Goal: Task Accomplishment & Management: Understand process/instructions

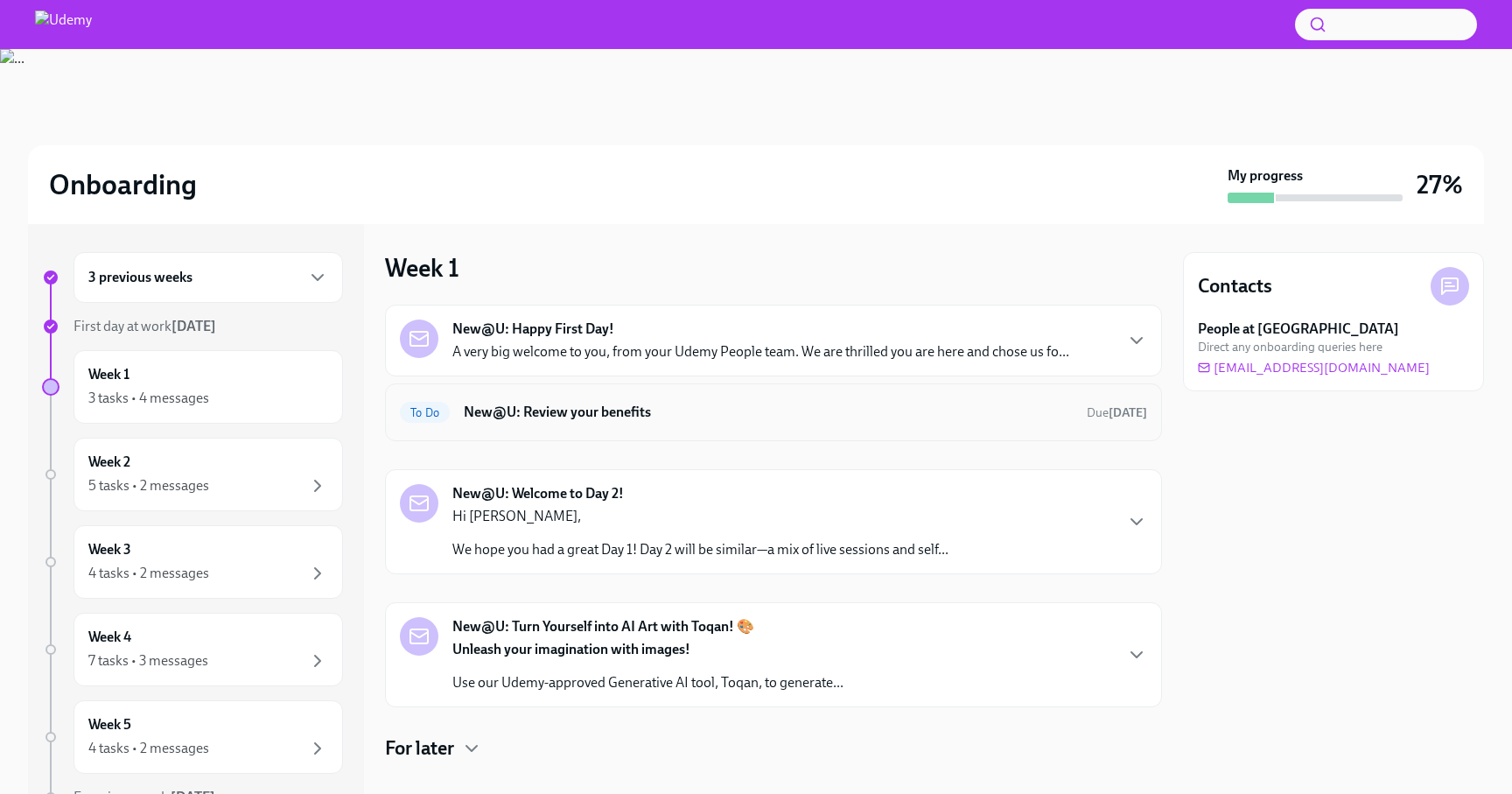
click at [647, 411] on h6 "New@U: Review your benefits" at bounding box center [767, 412] width 609 height 19
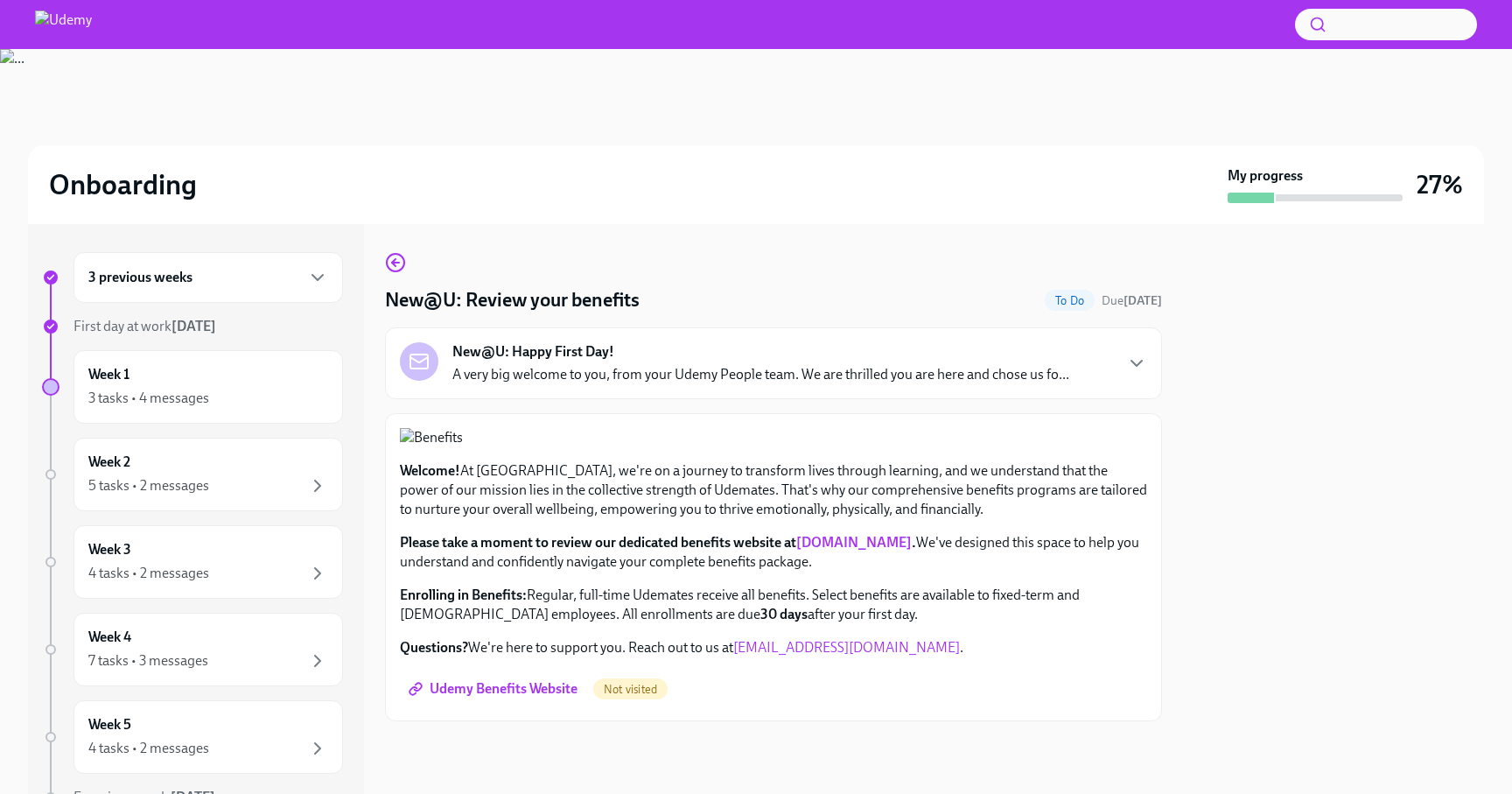
scroll to position [385, 0]
click at [523, 698] on span "Udemy Benefits Website" at bounding box center [495, 688] width 165 height 18
click at [216, 381] on div "Week 1 3 tasks • 4 messages" at bounding box center [209, 387] width 240 height 43
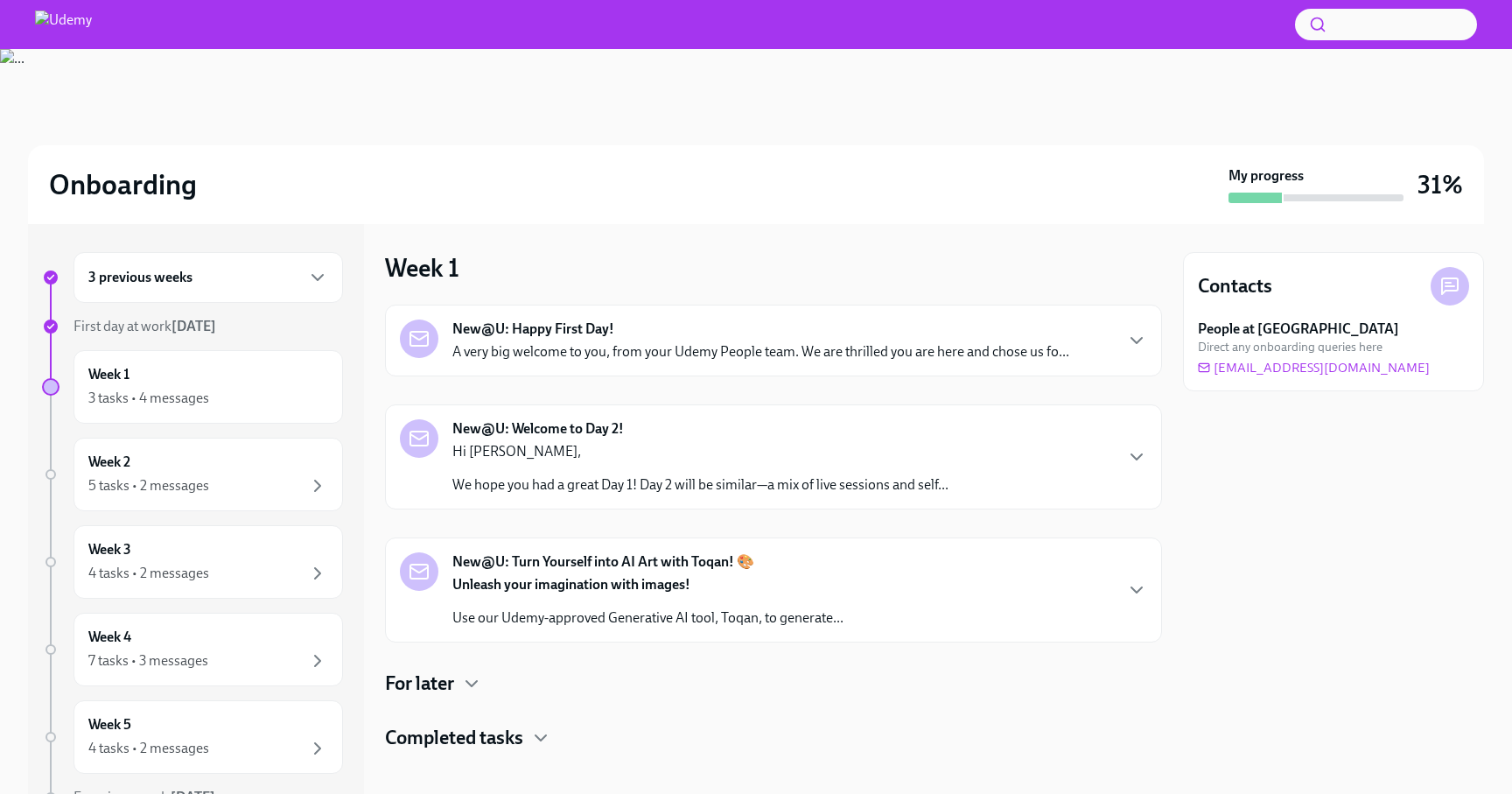
scroll to position [13, 0]
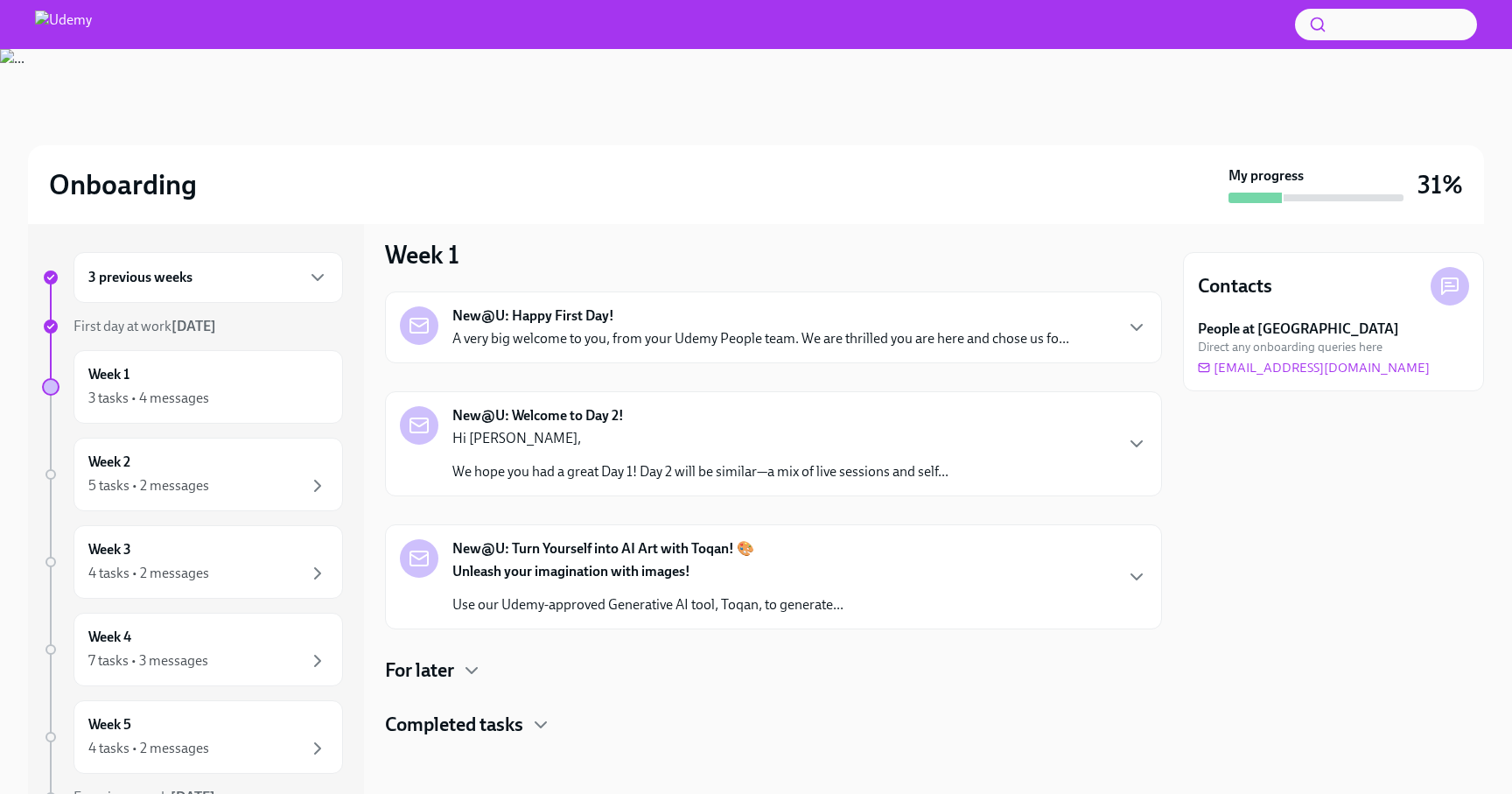
click at [454, 669] on h4 "For later" at bounding box center [419, 670] width 69 height 26
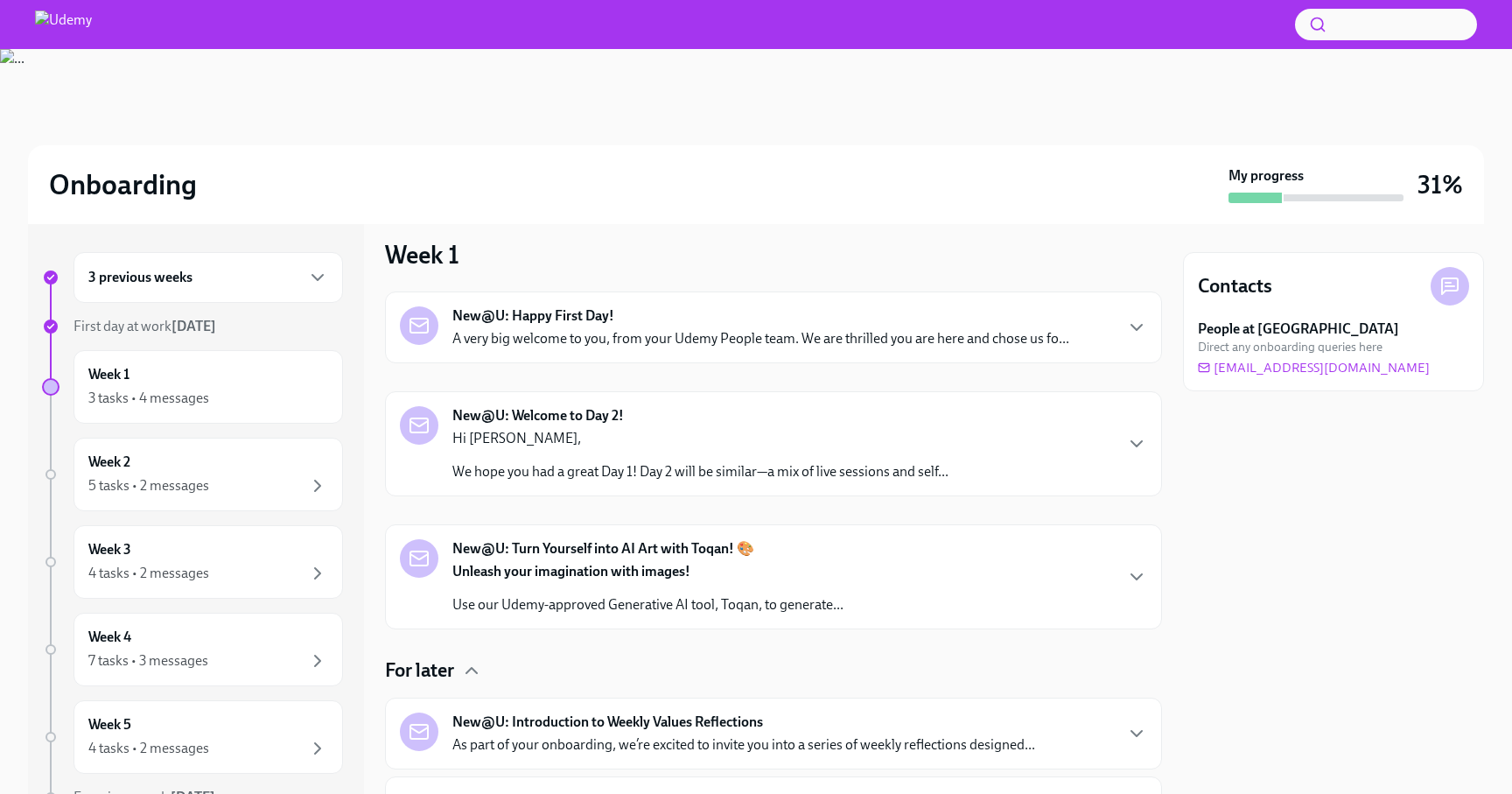
scroll to position [163, 0]
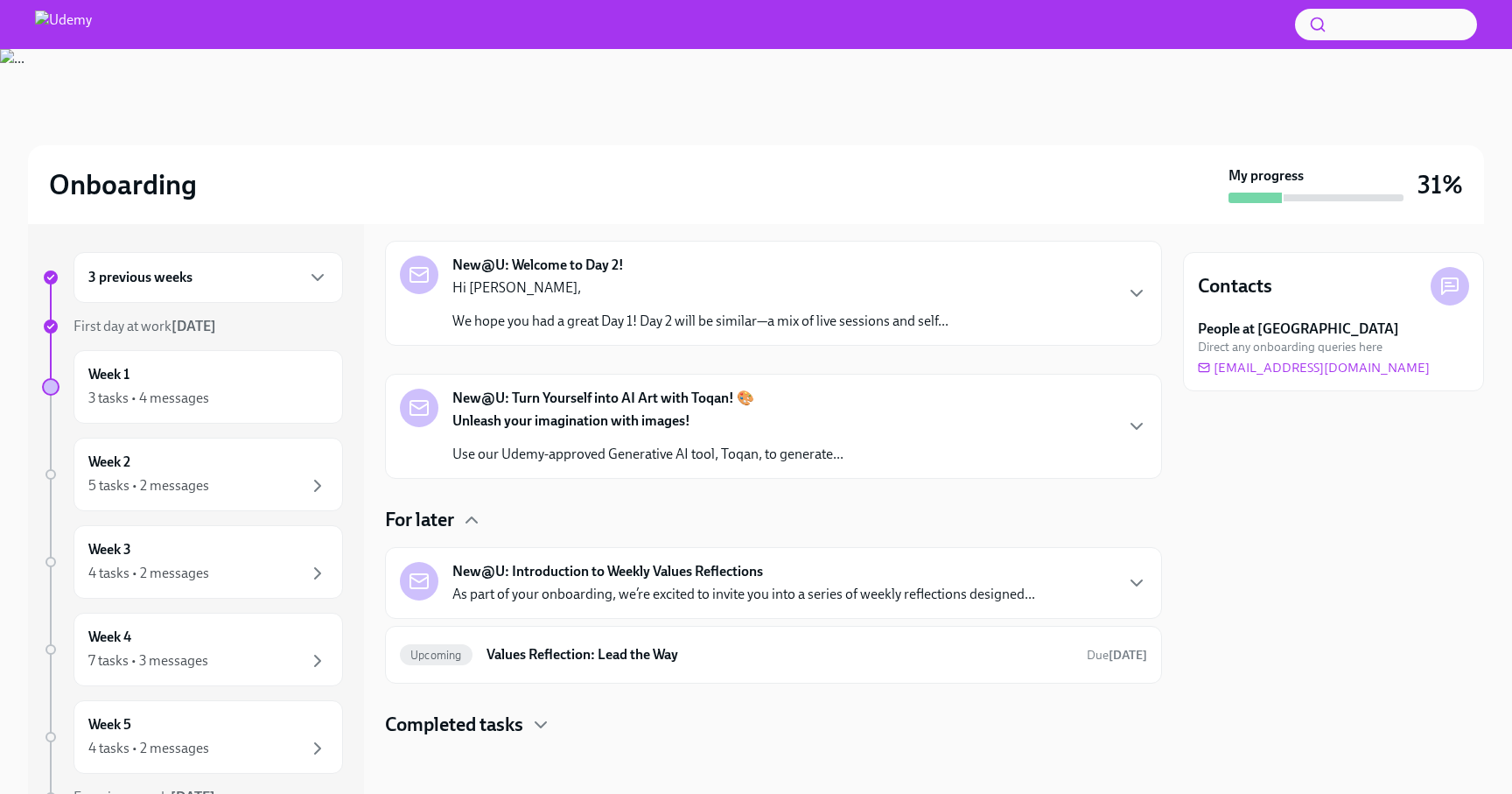
click at [607, 405] on strong "New@U: Turn Yourself into AI Art with Toqan! 🎨" at bounding box center [603, 398] width 302 height 19
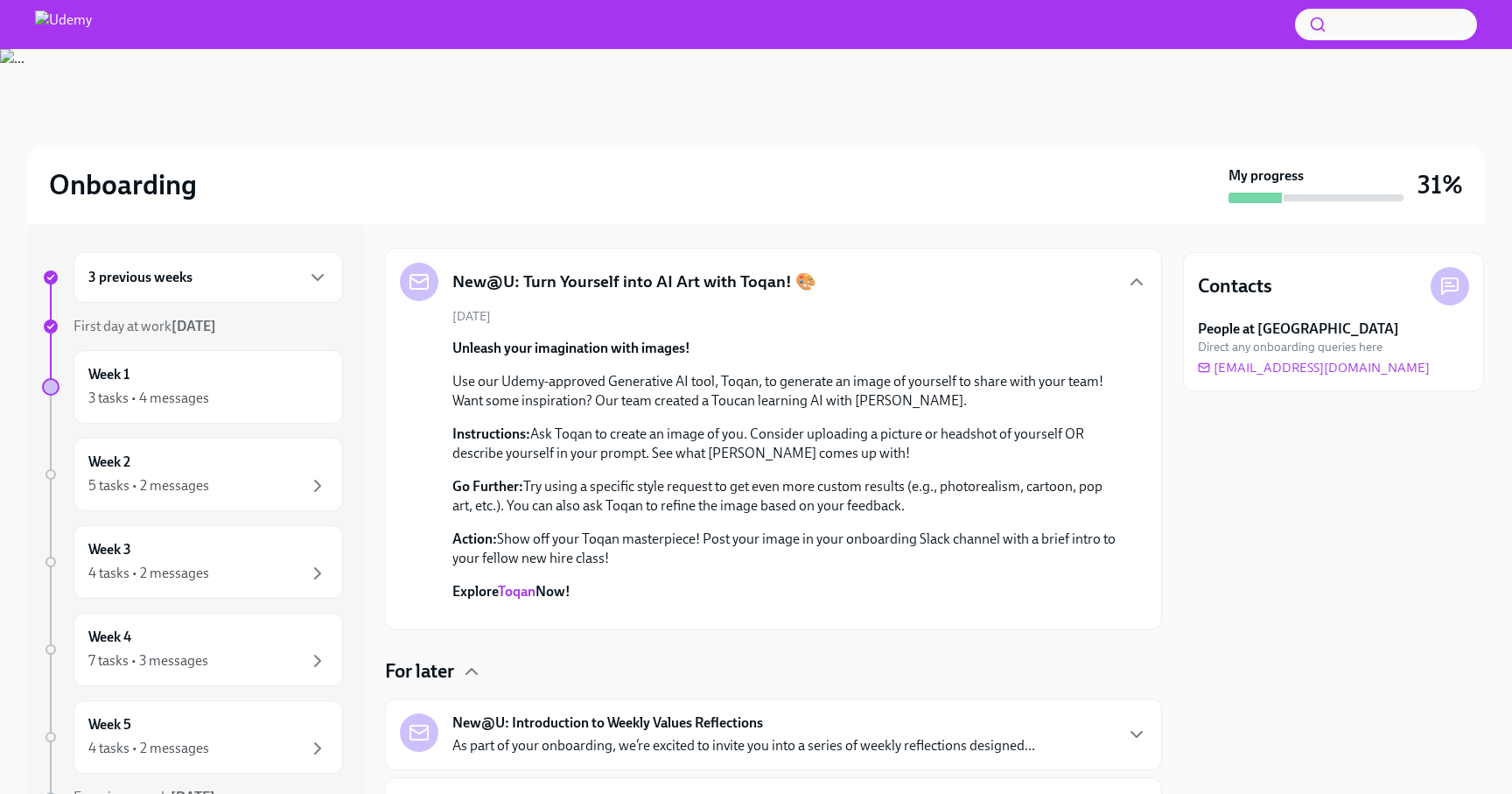
scroll to position [289, 0]
click at [517, 590] on link "Toqan" at bounding box center [516, 592] width 38 height 17
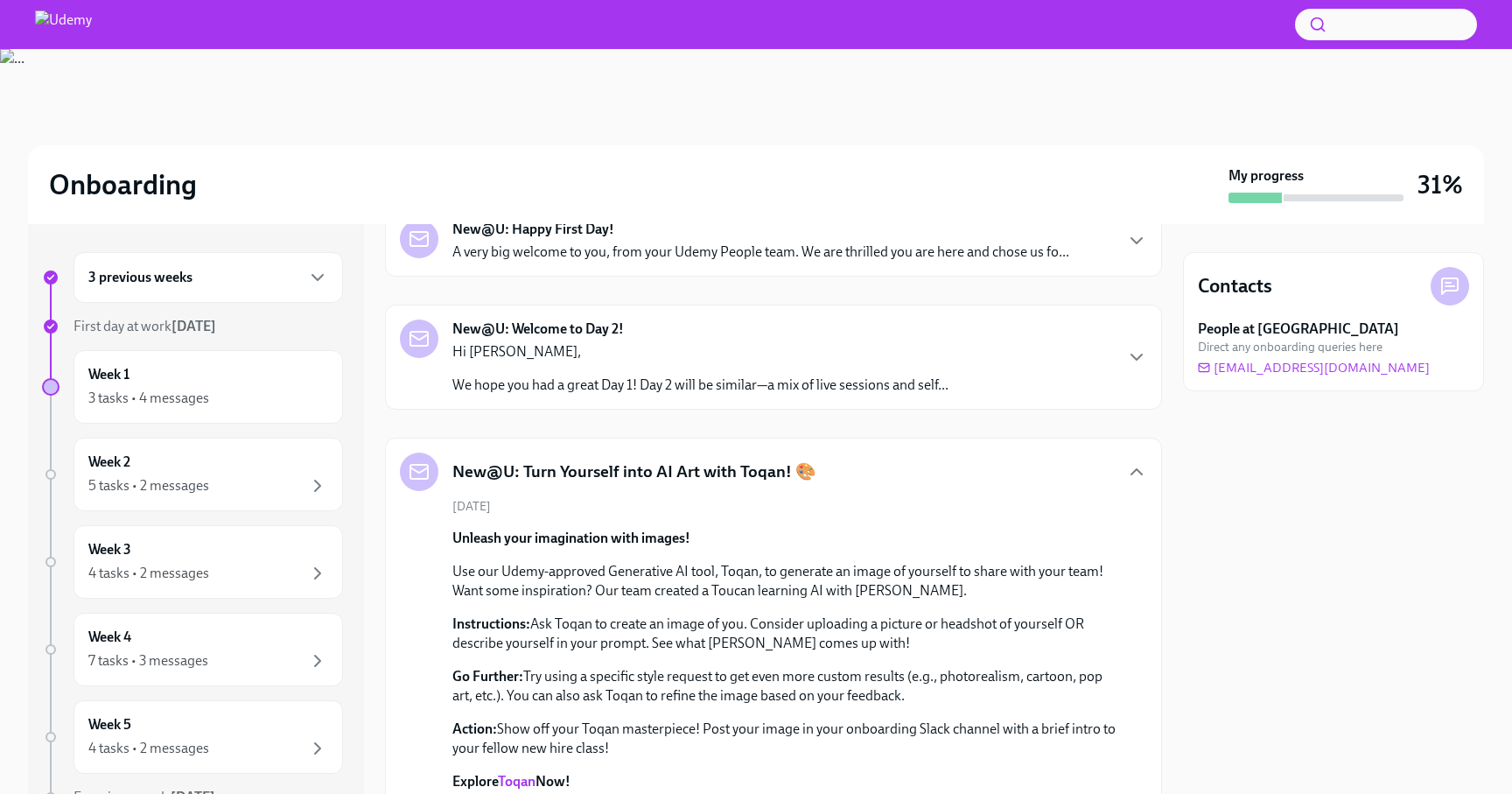
scroll to position [0, 0]
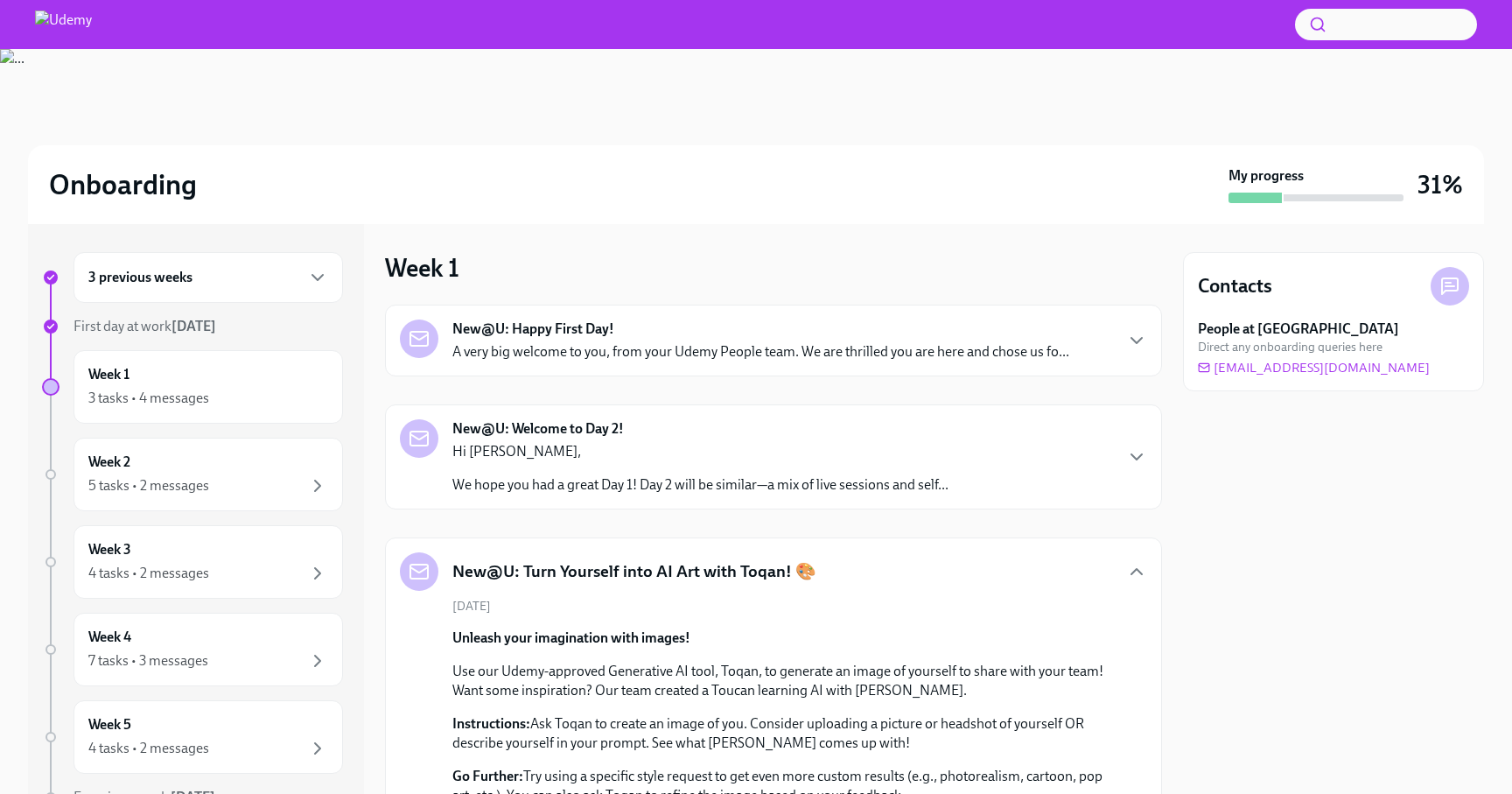
click at [831, 562] on div "New@U: Turn Yourself into AI Art with Toqan! 🎨" at bounding box center [774, 571] width 748 height 39
click at [784, 573] on h5 "New@U: Turn Yourself into AI Art with Toqan! 🎨" at bounding box center [634, 571] width 364 height 23
click at [1138, 569] on icon "button" at bounding box center [1136, 571] width 10 height 6
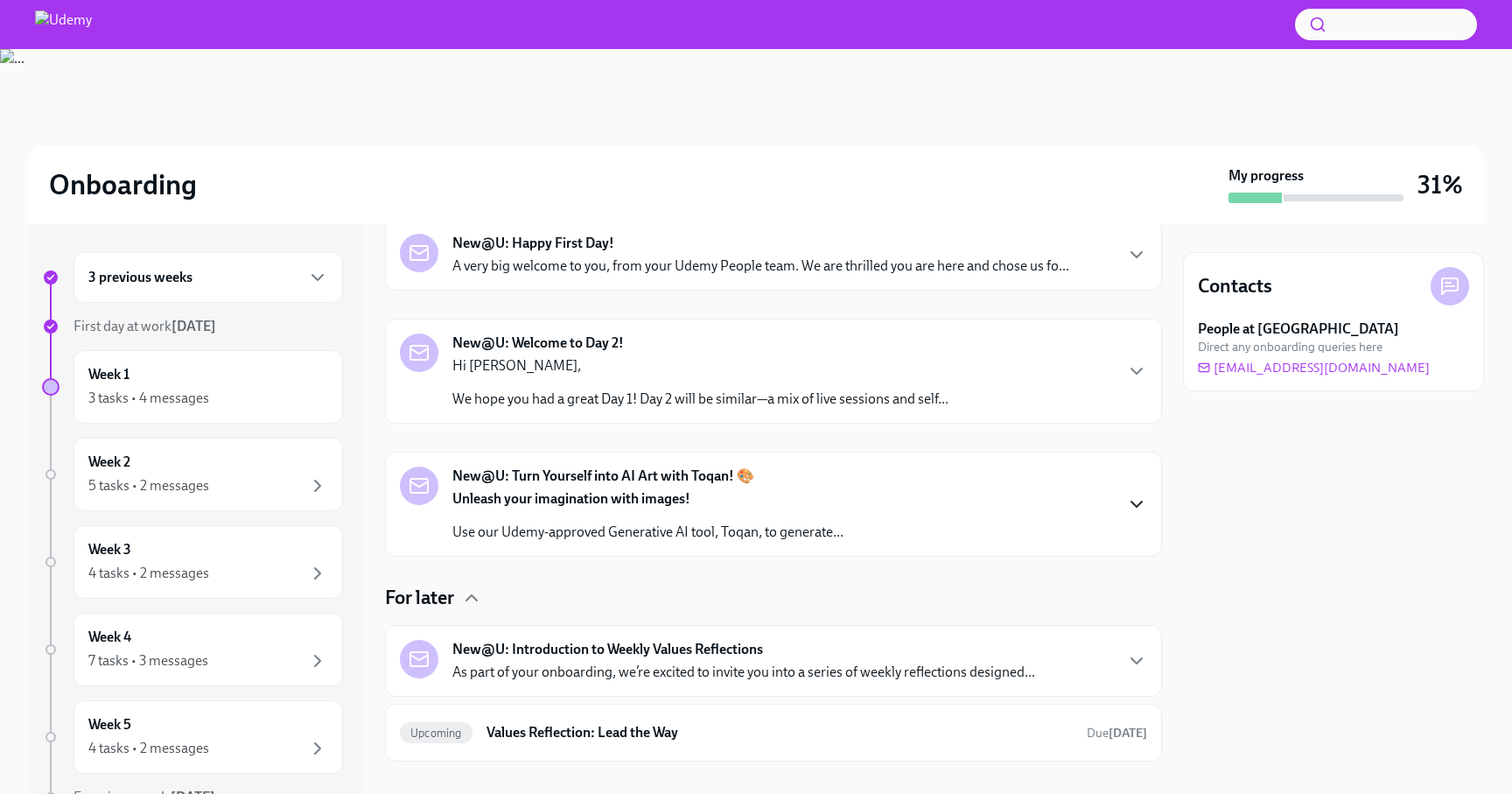
scroll to position [163, 0]
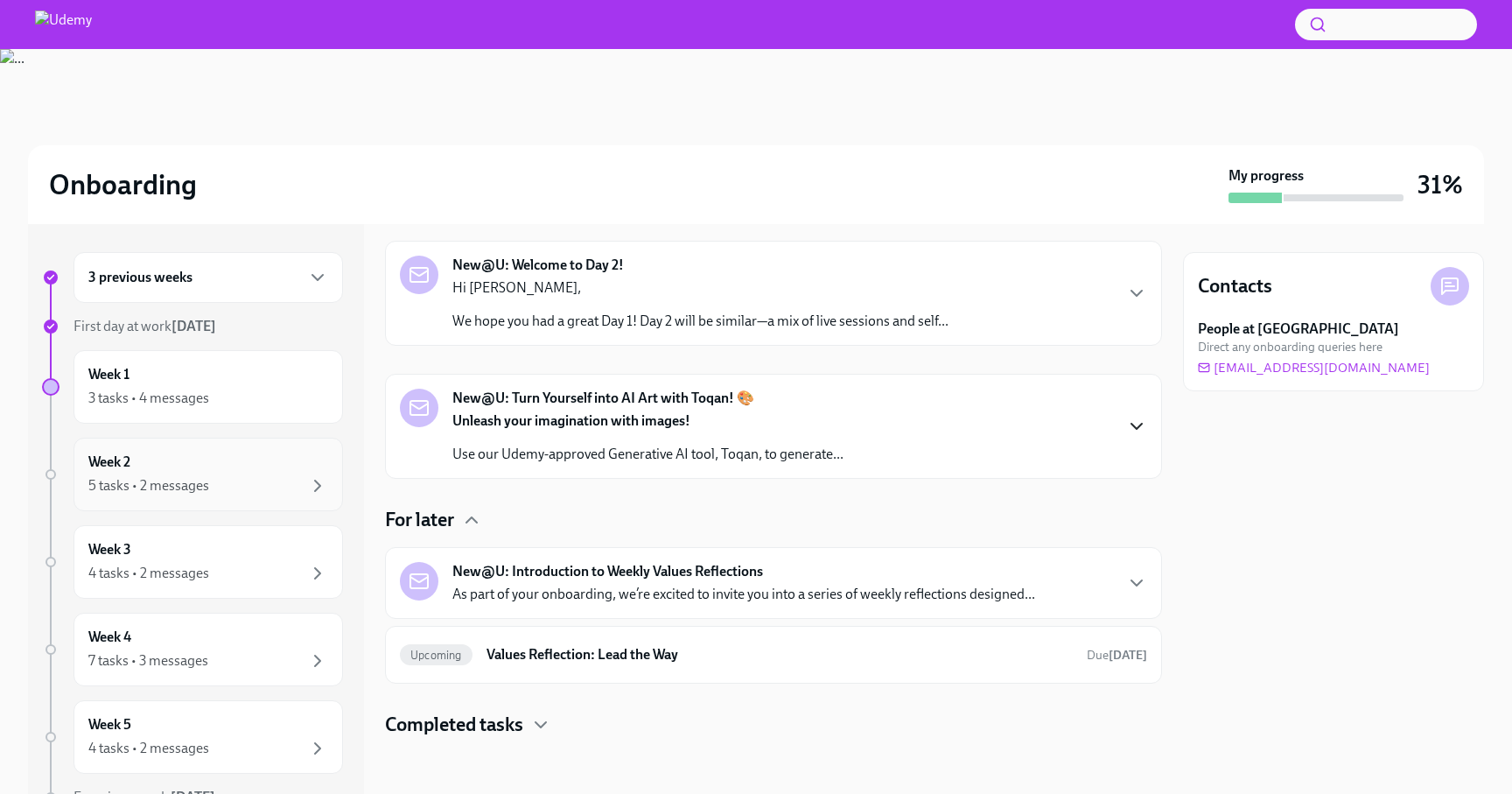
click at [223, 480] on div "5 tasks • 2 messages" at bounding box center [209, 485] width 240 height 21
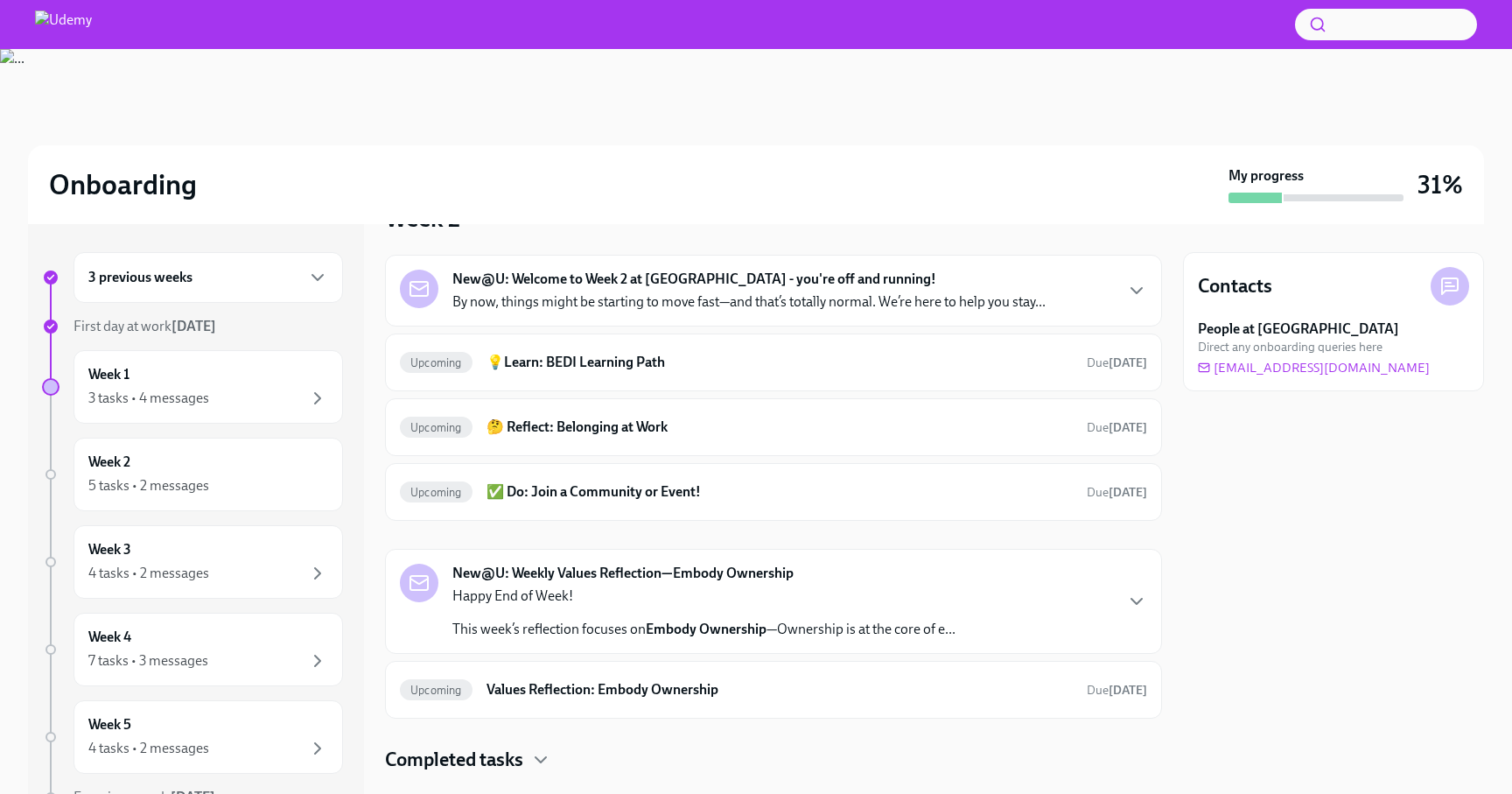
scroll to position [85, 0]
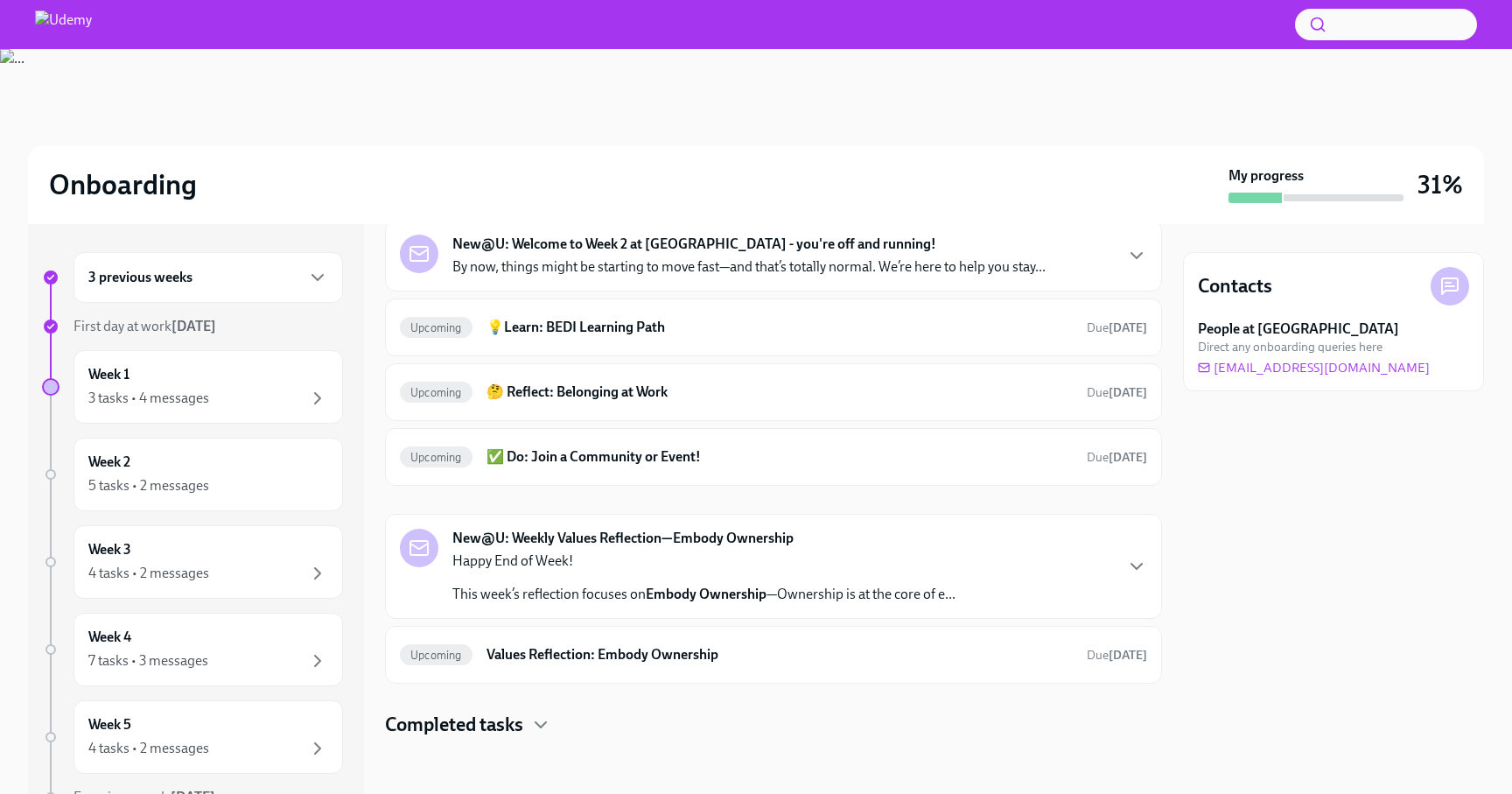
click at [515, 727] on h4 "Completed tasks" at bounding box center [454, 725] width 138 height 26
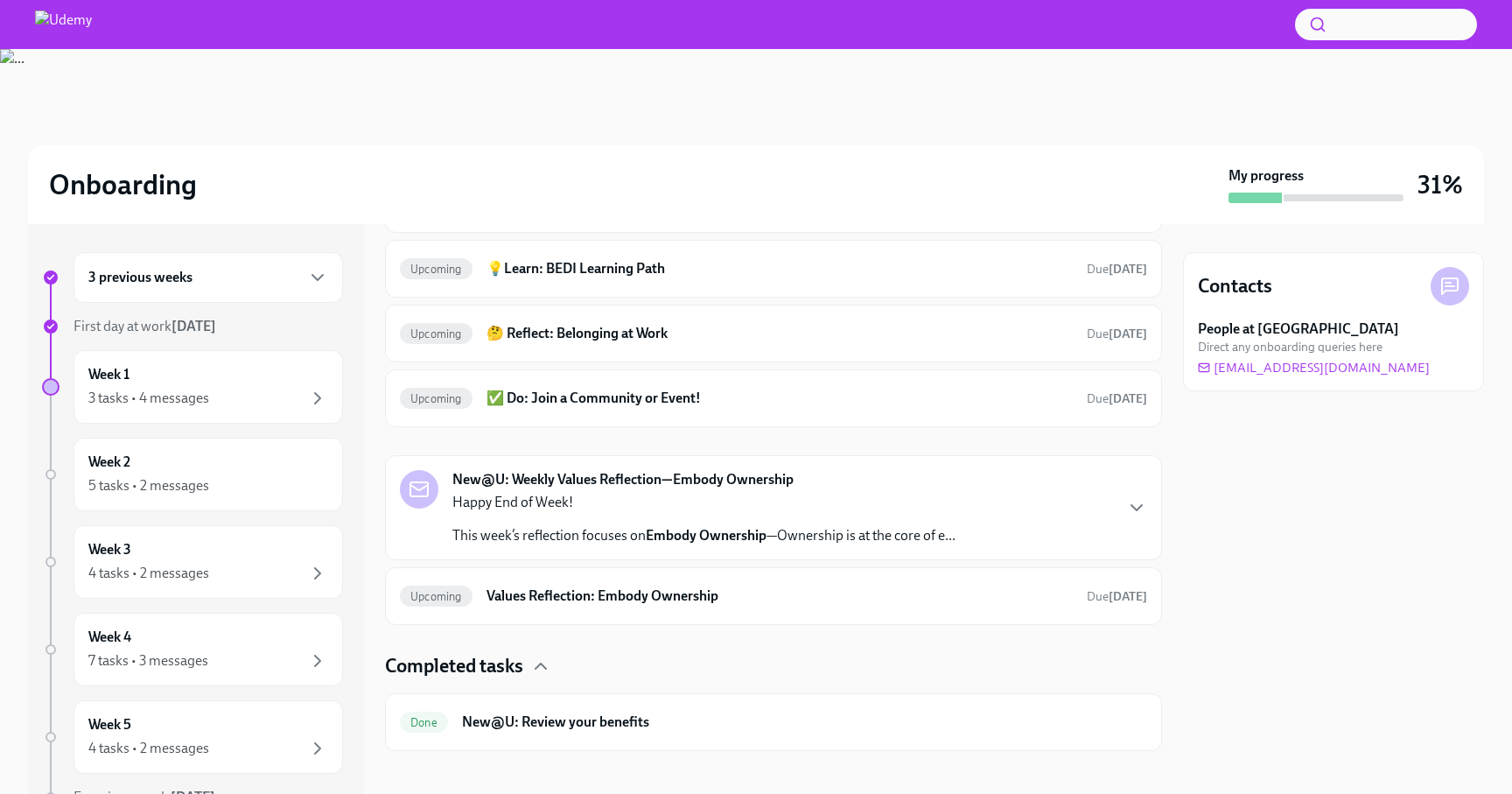
scroll to position [157, 0]
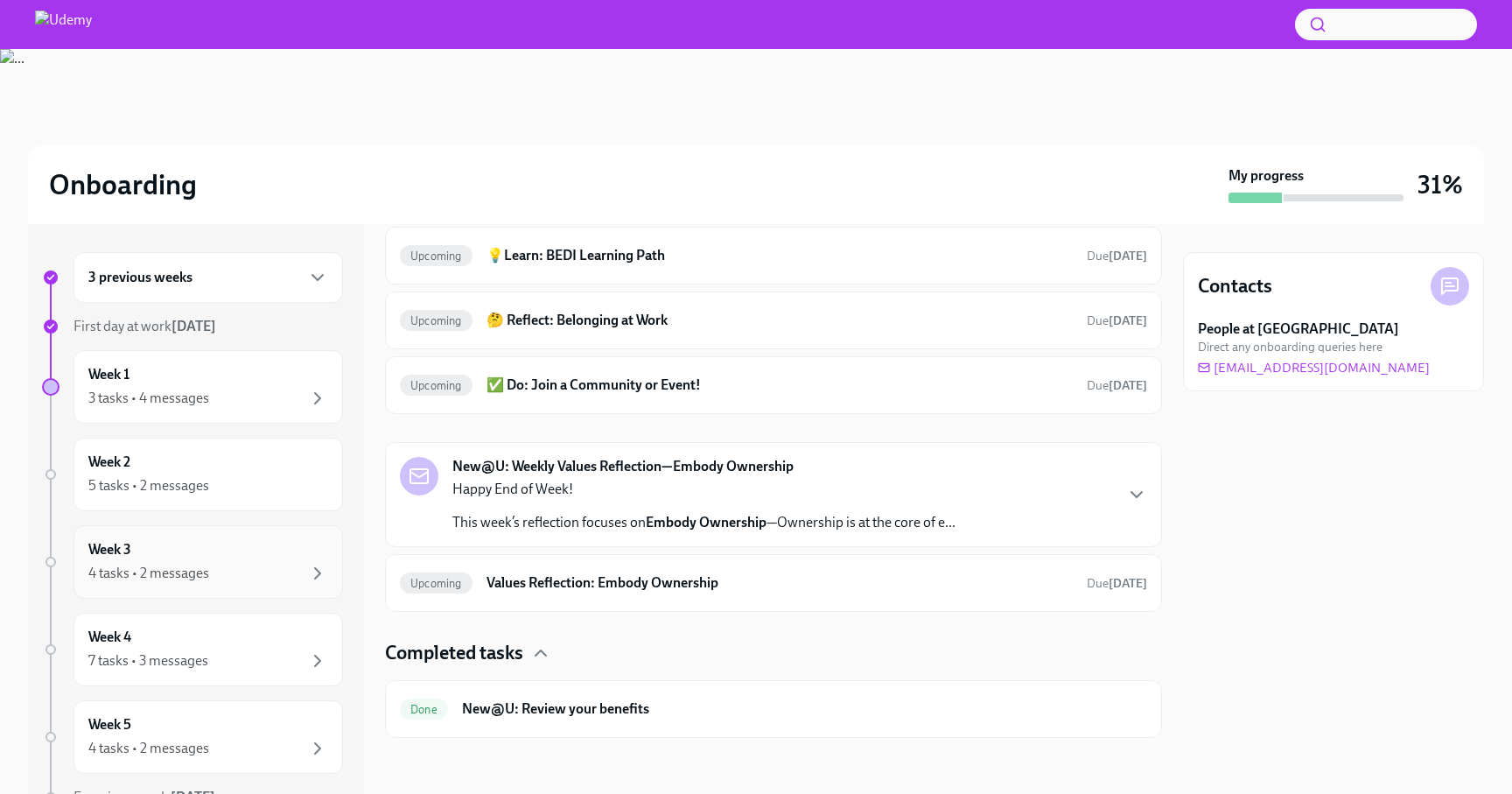
click at [165, 563] on div "4 tasks • 2 messages" at bounding box center [209, 573] width 240 height 21
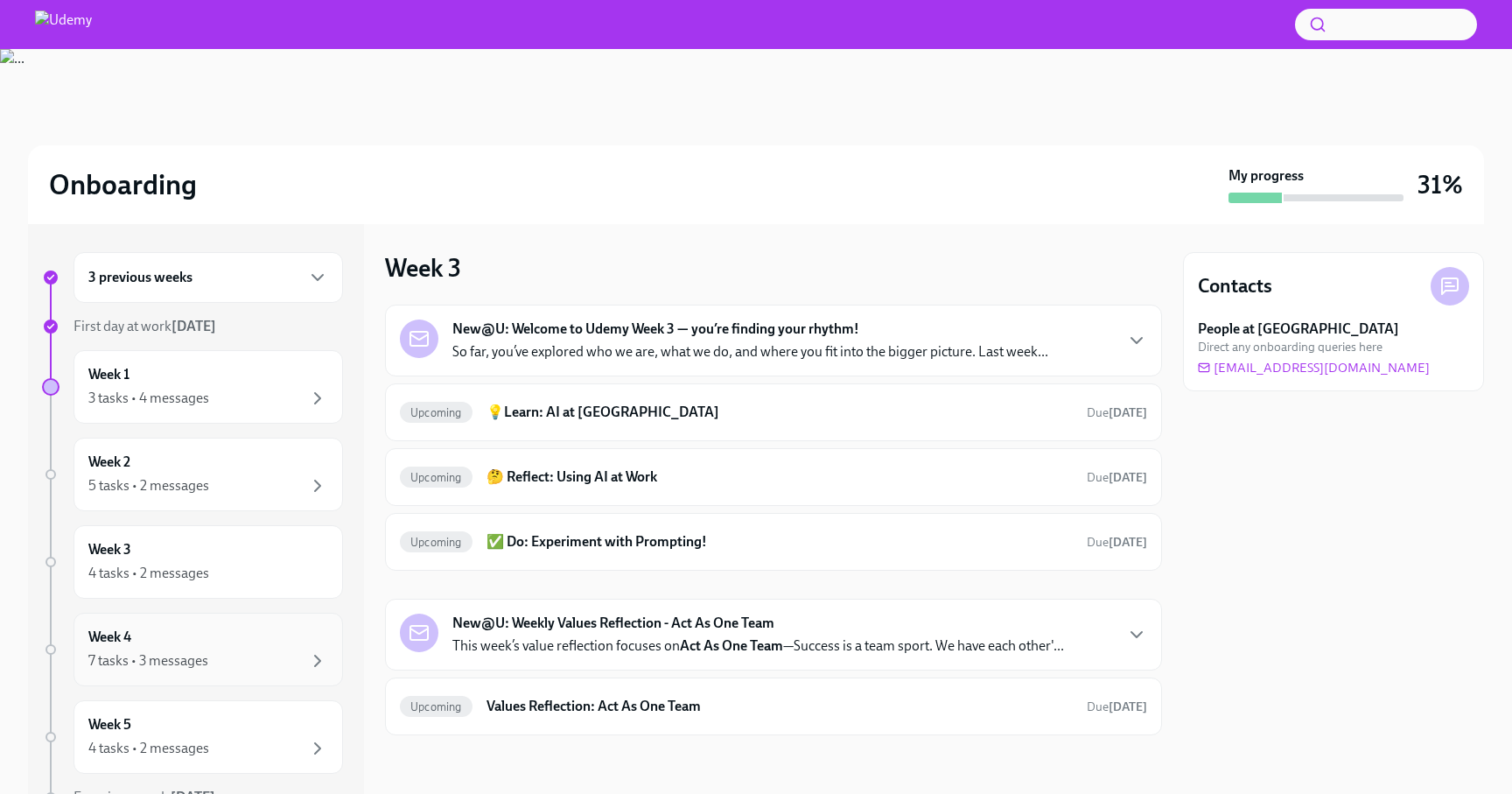
click at [159, 658] on div "7 tasks • 3 messages" at bounding box center [148, 661] width 120 height 19
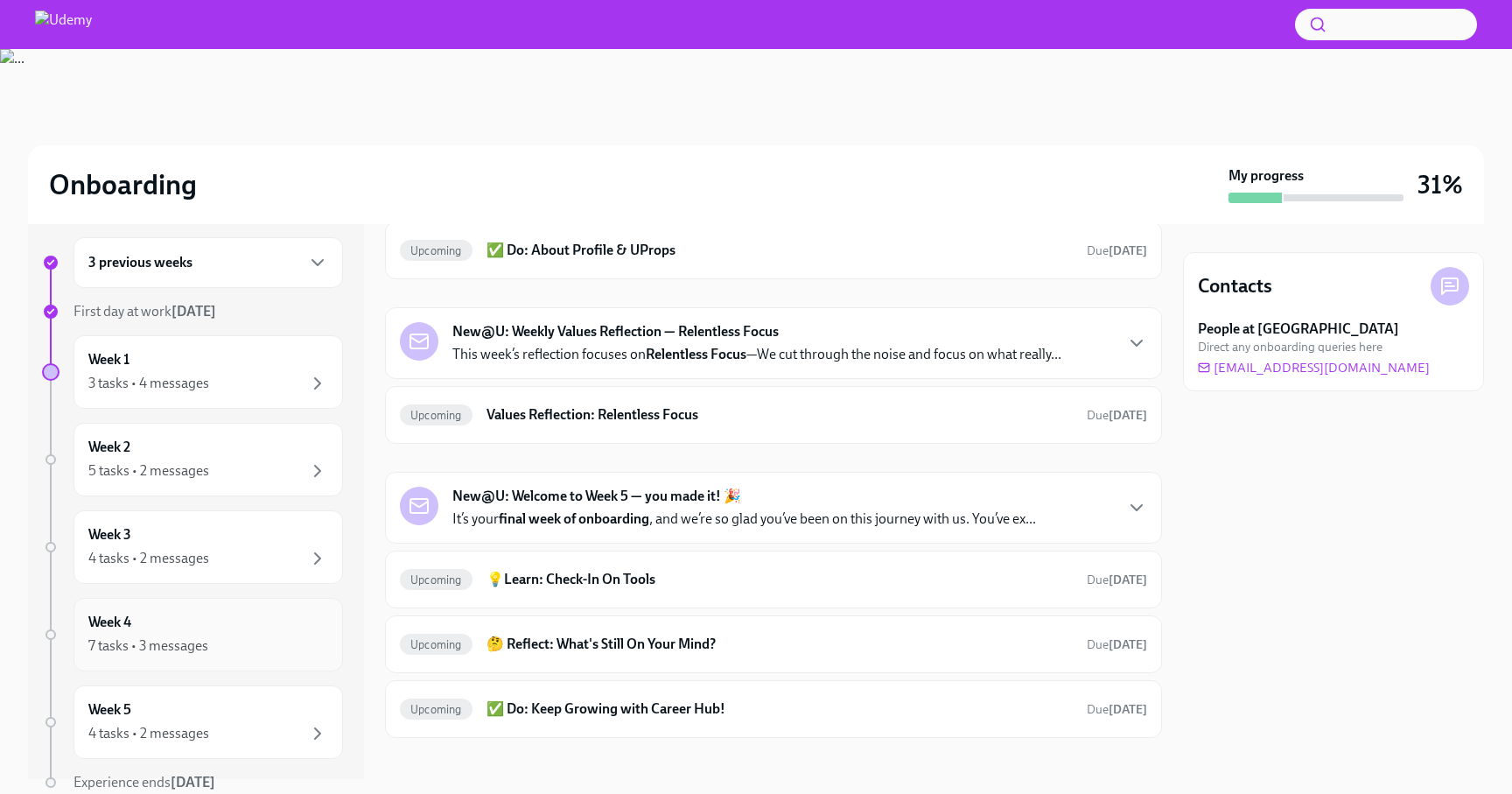
scroll to position [83, 0]
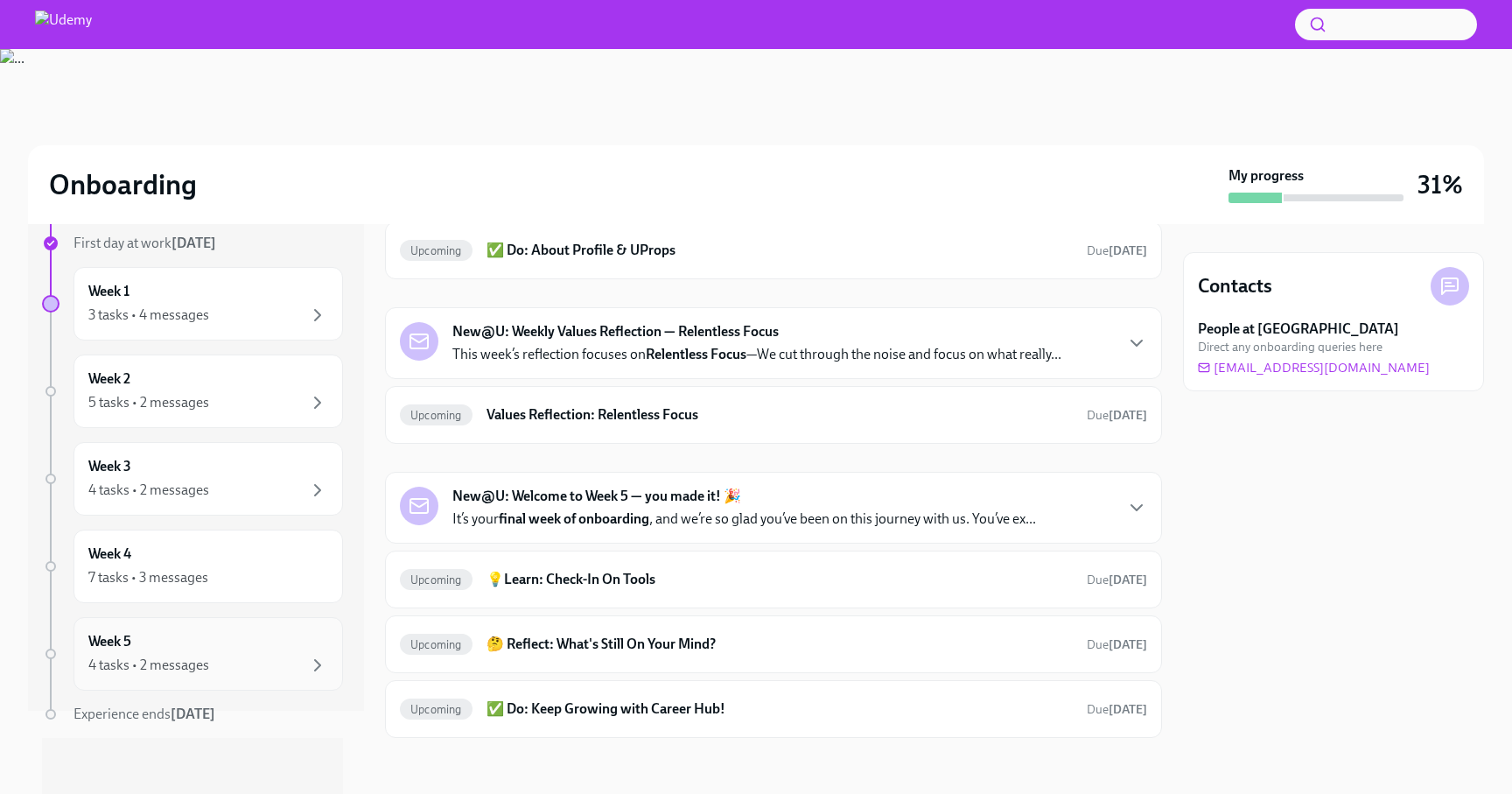
click at [191, 647] on div "Week 5 4 tasks • 2 messages" at bounding box center [209, 653] width 240 height 43
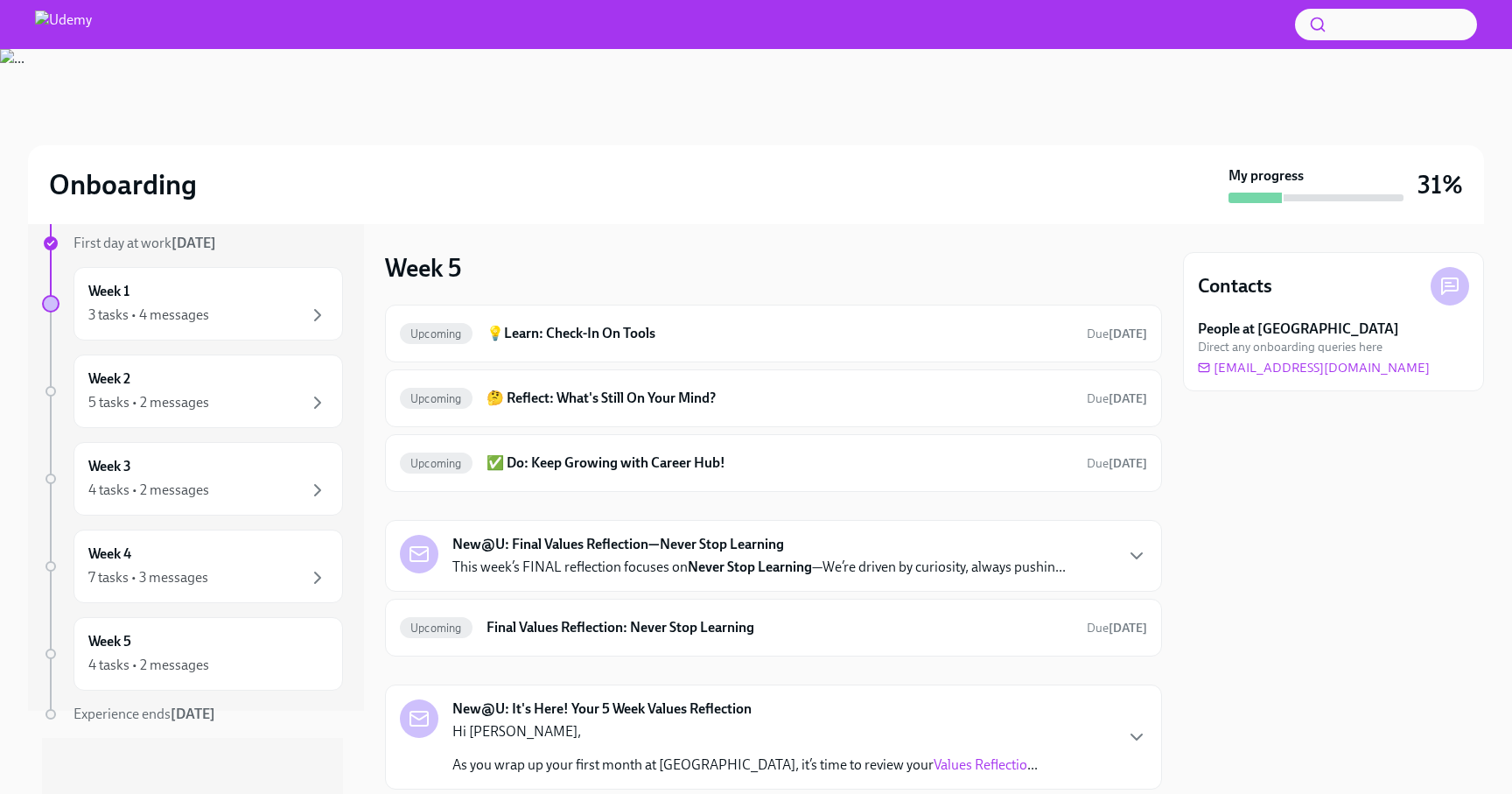
scroll to position [52, 0]
